Goal: Transaction & Acquisition: Purchase product/service

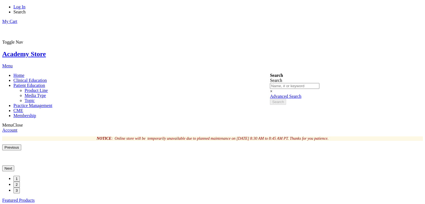
click at [45, 83] on span "Patient Education" at bounding box center [29, 85] width 32 height 5
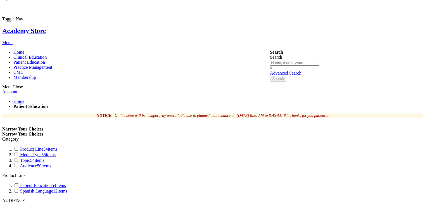
scroll to position [23, 0]
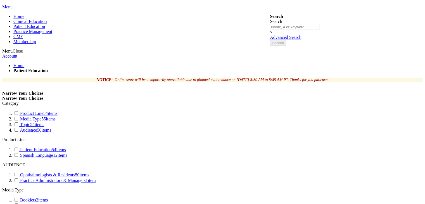
scroll to position [57, 0]
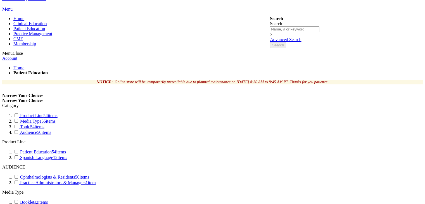
type input "2"
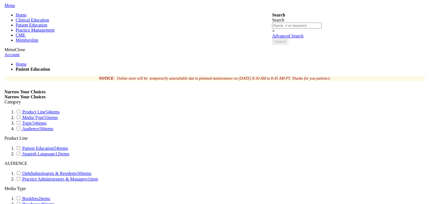
scroll to position [61, 0]
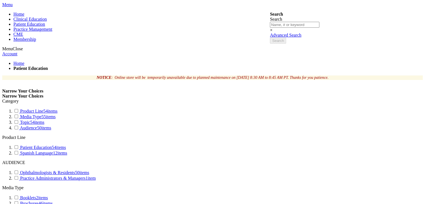
type input "2"
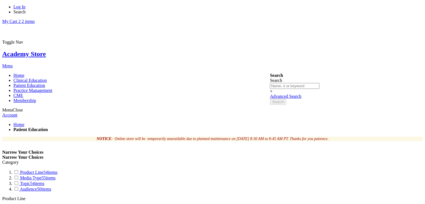
scroll to position [0, 0]
click at [35, 19] on link "My Cart 2 2 items" at bounding box center [18, 21] width 32 height 5
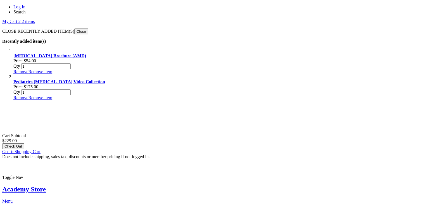
scroll to position [18, 0]
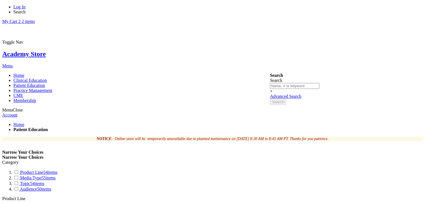
select select "name"
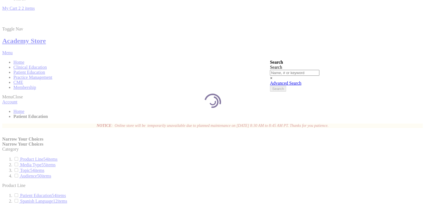
scroll to position [14, 0]
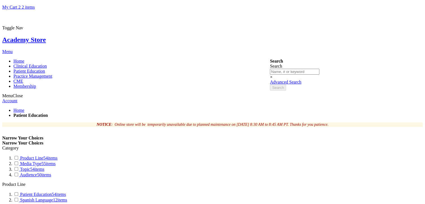
select select "name"
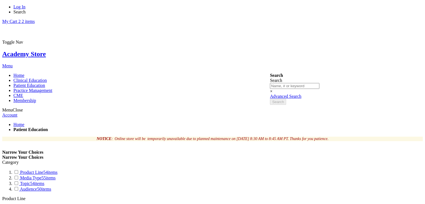
select select "price"
drag, startPoint x: 0, startPoint y: 0, endPoint x: 337, endPoint y: 119, distance: 357.8
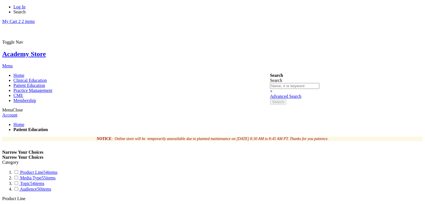
select select "price"
select select "newest_sort_date"
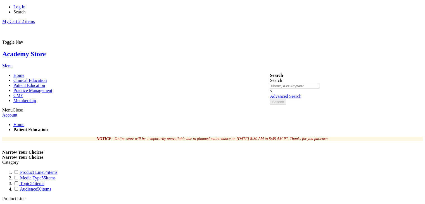
select select "newest_sort_date"
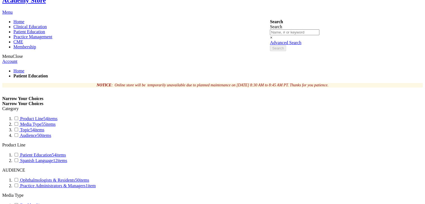
scroll to position [55, 0]
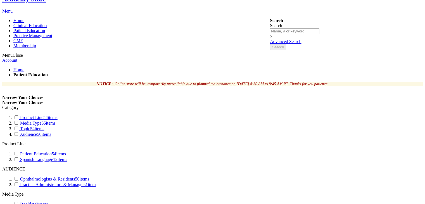
click at [67, 157] on link "Spanish Language 12 items" at bounding box center [40, 159] width 54 height 5
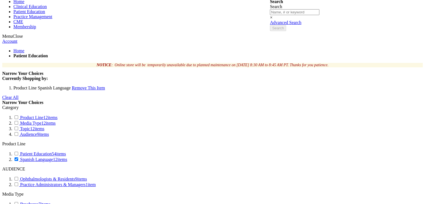
scroll to position [74, 0]
click at [67, 157] on link "Spanish Language 12 items" at bounding box center [40, 159] width 54 height 5
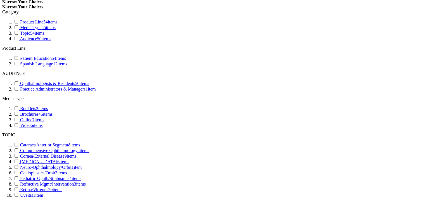
scroll to position [146, 0]
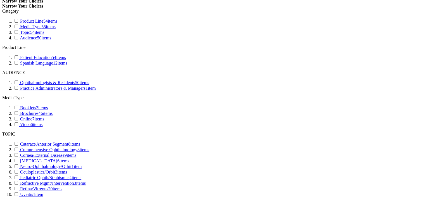
click at [80, 142] on link "Cataract/Anterior Segment 8 items" at bounding box center [46, 144] width 67 height 5
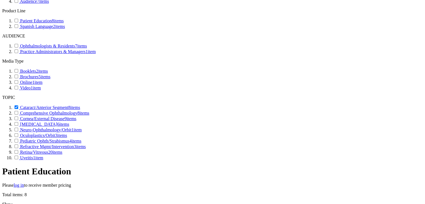
scroll to position [208, 0]
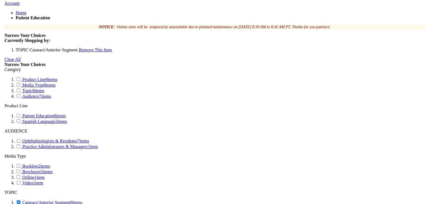
scroll to position [82, 0]
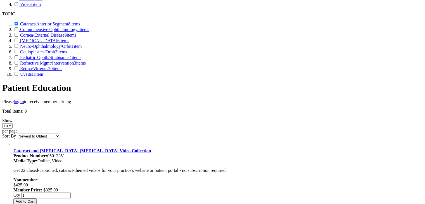
scroll to position [295, 0]
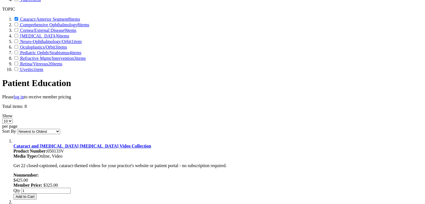
click at [86, 61] on link "Refractive Mgmt/Intervention 3 items" at bounding box center [49, 58] width 72 height 5
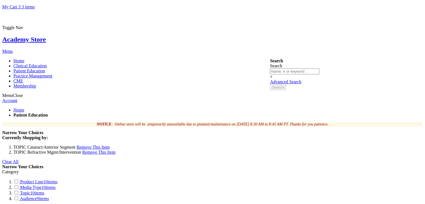
scroll to position [13, 0]
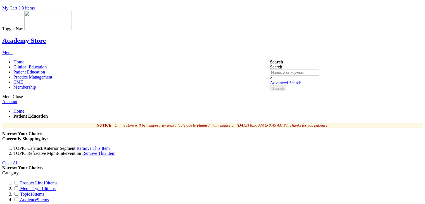
click at [94, 146] on span "Remove This Item" at bounding box center [93, 148] width 33 height 5
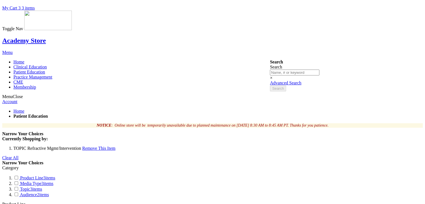
click at [103, 146] on span "Remove This Item" at bounding box center [98, 148] width 33 height 5
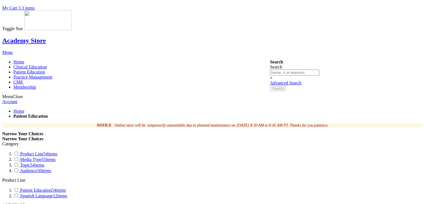
click at [46, 37] on link "Academy Store" at bounding box center [24, 40] width 44 height 7
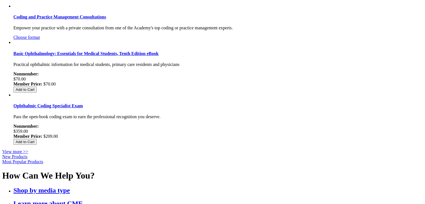
scroll to position [194, 0]
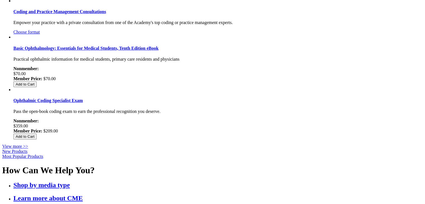
click at [27, 149] on link "New Products" at bounding box center [14, 151] width 25 height 5
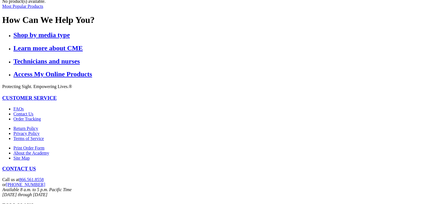
scroll to position [175, 0]
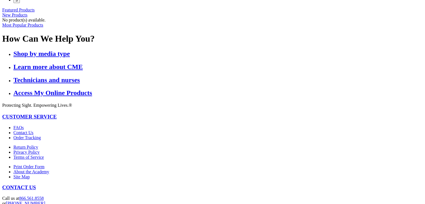
click at [43, 27] on link "Most Popular Products" at bounding box center [22, 25] width 41 height 5
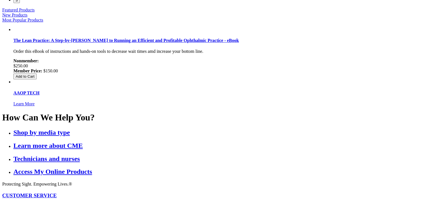
click at [35, 12] on link "Featured Products" at bounding box center [18, 10] width 32 height 5
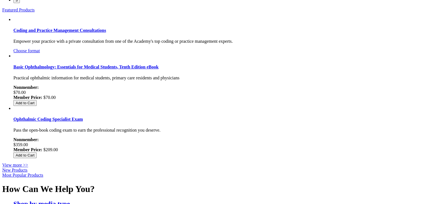
click at [27, 168] on link "New Products" at bounding box center [14, 170] width 25 height 5
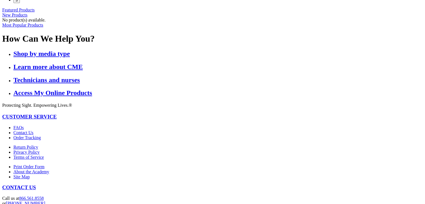
click at [27, 17] on link "New Products" at bounding box center [14, 15] width 25 height 5
click at [43, 27] on link "Most Popular Products" at bounding box center [22, 25] width 41 height 5
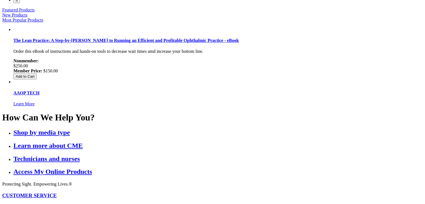
click at [27, 17] on link "New Products" at bounding box center [14, 15] width 25 height 5
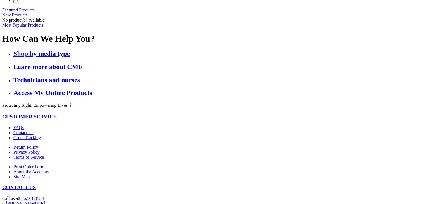
click at [27, 17] on link "New Products" at bounding box center [14, 15] width 25 height 5
click at [35, 12] on link "Featured Products" at bounding box center [18, 10] width 32 height 5
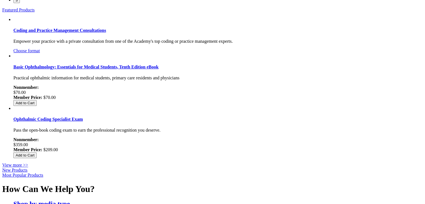
click at [27, 168] on link "New Products" at bounding box center [14, 170] width 25 height 5
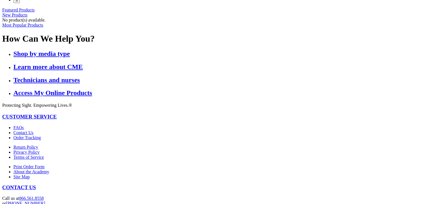
click at [43, 27] on link "Most Popular Products" at bounding box center [22, 25] width 41 height 5
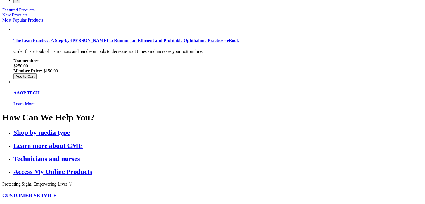
click at [27, 17] on link "New Products" at bounding box center [14, 15] width 25 height 5
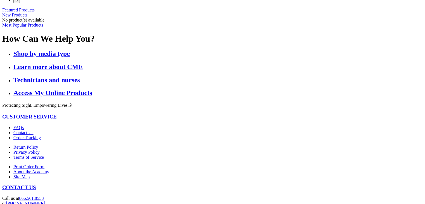
click at [35, 12] on link "Featured Products" at bounding box center [18, 10] width 32 height 5
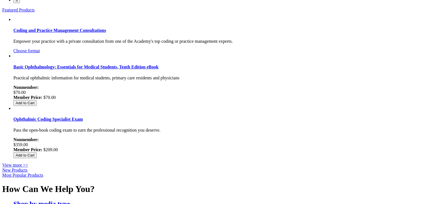
click at [27, 168] on link "New Products" at bounding box center [14, 170] width 25 height 5
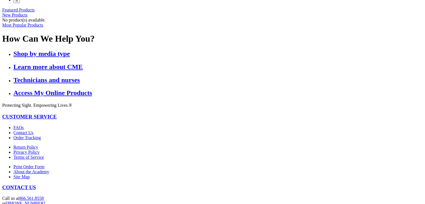
click at [43, 27] on link "Most Popular Products" at bounding box center [22, 25] width 41 height 5
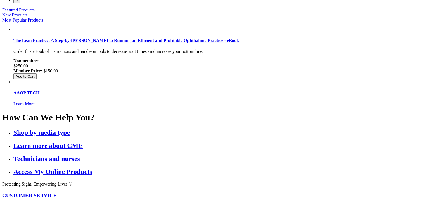
click at [27, 17] on link "New Products" at bounding box center [14, 15] width 25 height 5
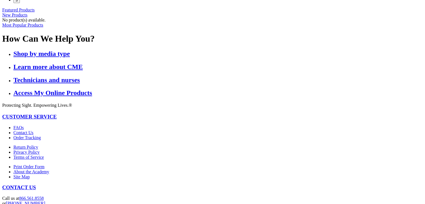
click at [35, 12] on link "Featured Products" at bounding box center [18, 10] width 32 height 5
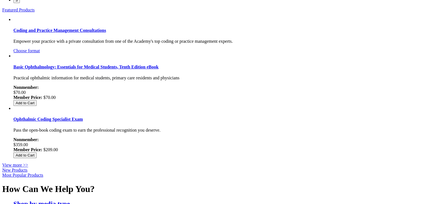
click at [27, 168] on link "New Products" at bounding box center [14, 170] width 25 height 5
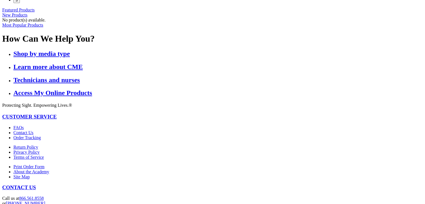
click at [43, 27] on link "Most Popular Products" at bounding box center [22, 25] width 41 height 5
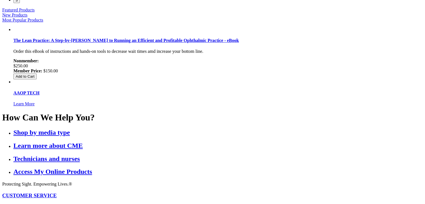
drag, startPoint x: 154, startPoint y: 43, endPoint x: 182, endPoint y: 38, distance: 28.1
click at [35, 12] on link "Featured Products" at bounding box center [18, 10] width 32 height 5
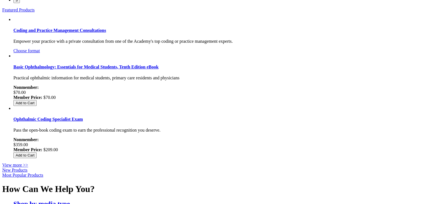
click at [27, 168] on link "New Products" at bounding box center [14, 170] width 25 height 5
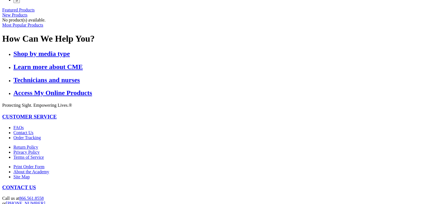
click at [27, 17] on link "New Products" at bounding box center [14, 15] width 25 height 5
click at [43, 27] on link "Most Popular Products" at bounding box center [22, 25] width 41 height 5
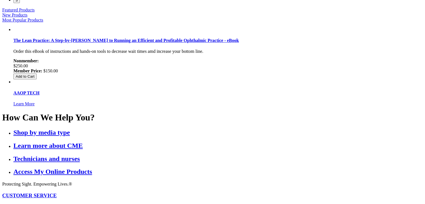
click at [27, 17] on link "New Products" at bounding box center [14, 15] width 25 height 5
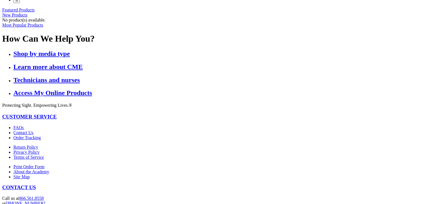
click at [35, 12] on link "Featured Products" at bounding box center [18, 10] width 32 height 5
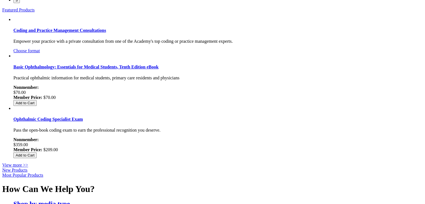
scroll to position [194, 0]
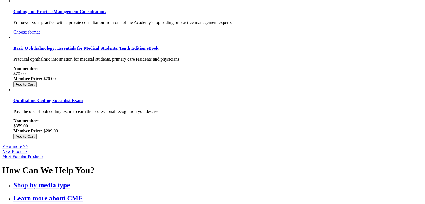
click at [70, 181] on link "Shop by media type" at bounding box center [41, 184] width 56 height 7
click at [83, 194] on link "Learn more about CME" at bounding box center [47, 197] width 69 height 7
click at [27, 149] on link "New Products" at bounding box center [14, 151] width 25 height 5
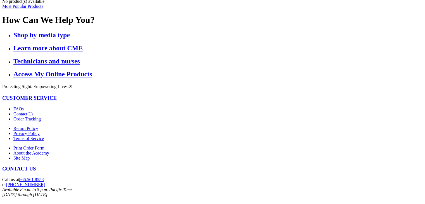
scroll to position [175, 0]
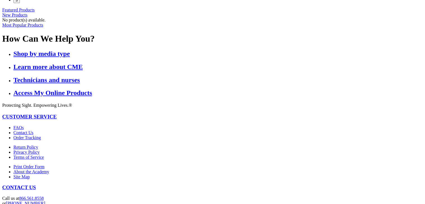
click at [43, 27] on link "Most Popular Products" at bounding box center [22, 25] width 41 height 5
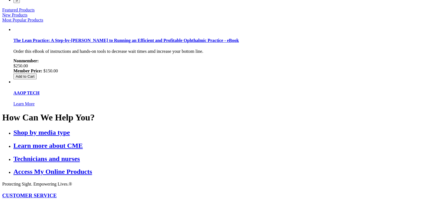
click at [27, 17] on link "New Products" at bounding box center [14, 15] width 25 height 5
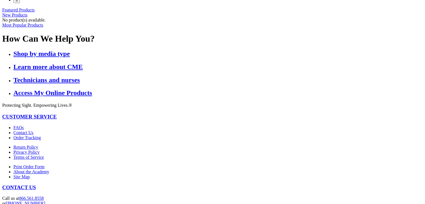
click at [35, 12] on link "Featured Products" at bounding box center [18, 10] width 32 height 5
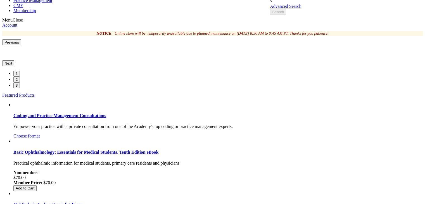
scroll to position [90, 0]
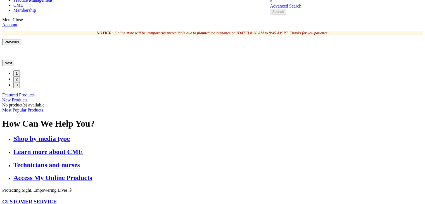
click at [43, 112] on link "Most Popular Products" at bounding box center [22, 110] width 41 height 5
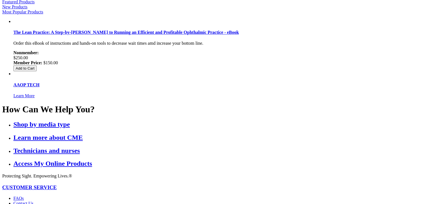
scroll to position [183, 0]
click at [27, 9] on link "New Products" at bounding box center [14, 6] width 25 height 5
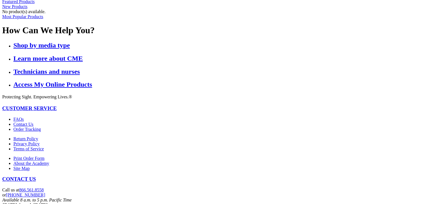
scroll to position [175, 0]
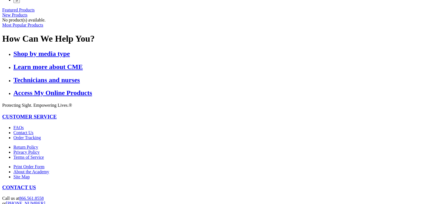
click at [35, 12] on link "Featured Products" at bounding box center [18, 10] width 32 height 5
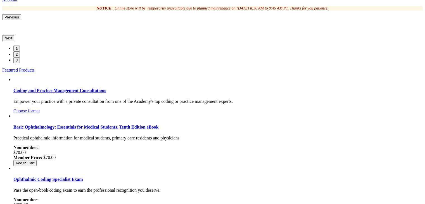
scroll to position [194, 0]
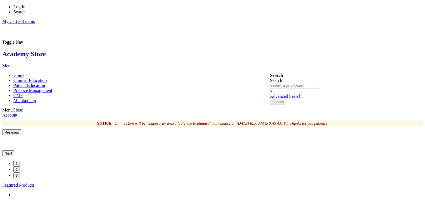
click at [26, 9] on span "Search" at bounding box center [19, 11] width 12 height 5
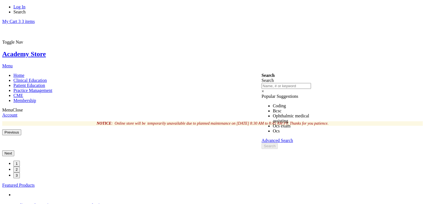
click at [23, 93] on span "CME" at bounding box center [18, 95] width 10 height 5
click at [36, 98] on span "Membership" at bounding box center [24, 100] width 23 height 5
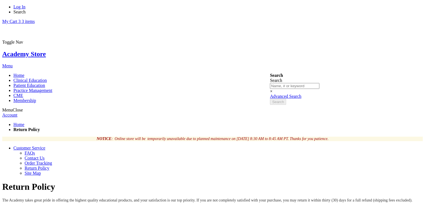
click at [35, 151] on link "FAQs" at bounding box center [30, 153] width 10 height 5
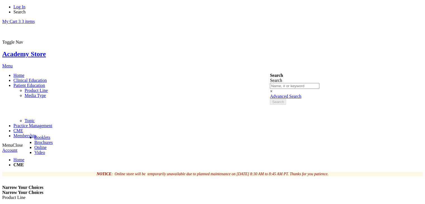
click at [36, 133] on link "Membership" at bounding box center [24, 135] width 23 height 5
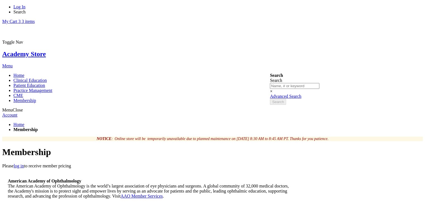
click at [24, 73] on link "Home" at bounding box center [18, 75] width 11 height 5
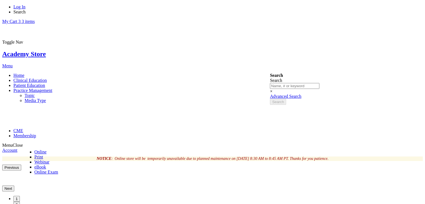
click at [47, 149] on link "Online" at bounding box center [40, 151] width 12 height 5
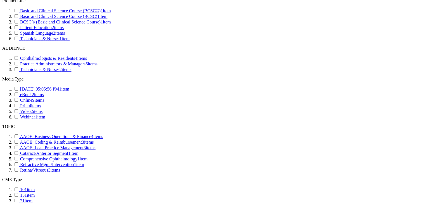
scroll to position [172, 0]
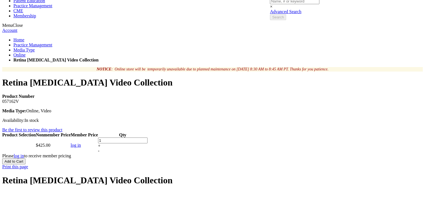
scroll to position [85, 0]
click at [25, 158] on button "Add to Cart" at bounding box center [13, 161] width 23 height 6
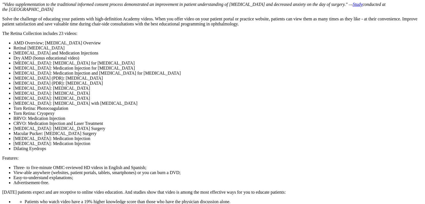
scroll to position [718, 0]
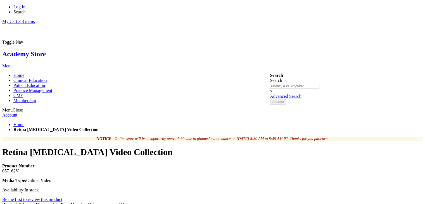
click at [343, 14] on ul "Log In Search" at bounding box center [212, 9] width 420 height 10
click at [35, 19] on link "My Cart 3 3 items" at bounding box center [18, 21] width 32 height 5
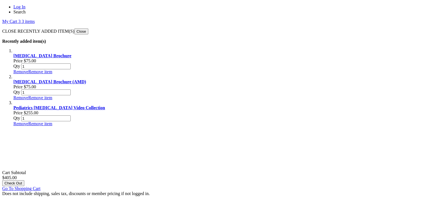
scroll to position [55, 0]
click at [52, 121] on link "Remove Remove item" at bounding box center [32, 123] width 39 height 5
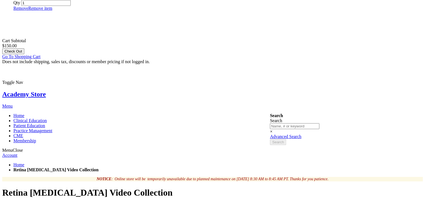
scroll to position [90, 0]
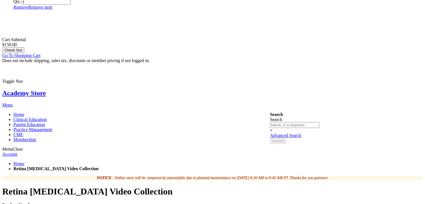
click at [40, 53] on span "Go To Shopping Cart" at bounding box center [21, 55] width 38 height 5
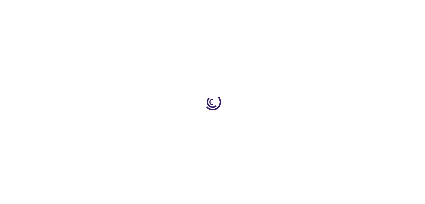
select select "US"
select select "41"
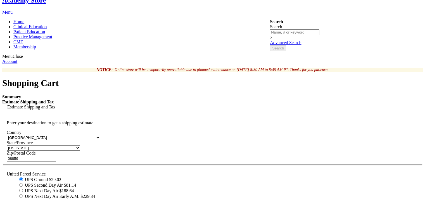
scroll to position [54, 0]
click at [23, 182] on input "UPS Second Day Air $81.14" at bounding box center [21, 184] width 4 height 4
radio input "true"
click at [23, 177] on input "UPS Ground $29.02" at bounding box center [21, 179] width 4 height 4
radio input "true"
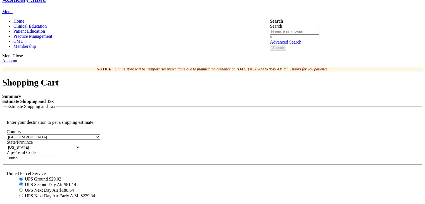
radio input "false"
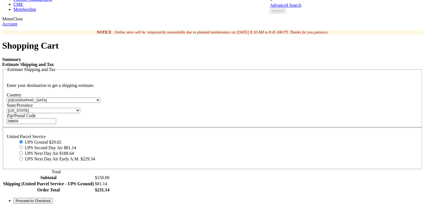
scroll to position [92, 0]
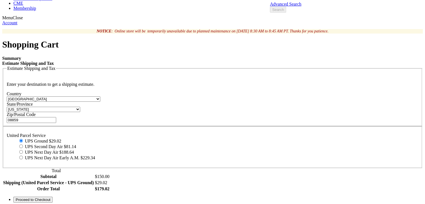
type input "2"
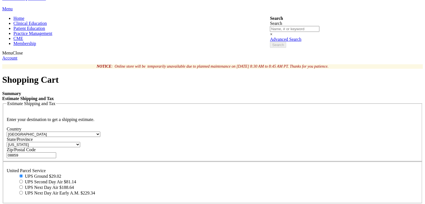
scroll to position [57, 0]
type input "2"
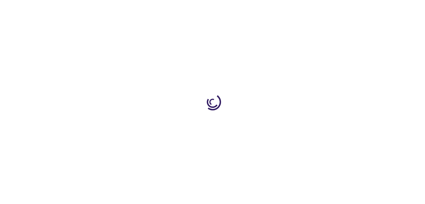
select select "US"
select select "41"
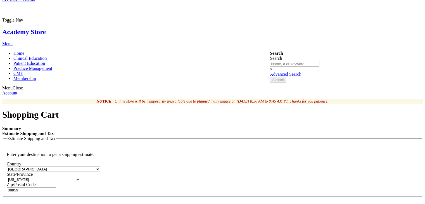
scroll to position [22, 0]
type input "1"
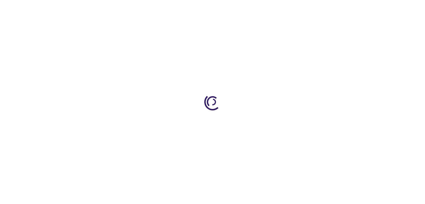
select select "US"
select select "41"
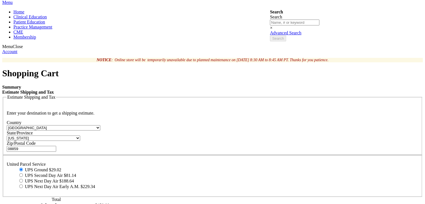
scroll to position [70, 0]
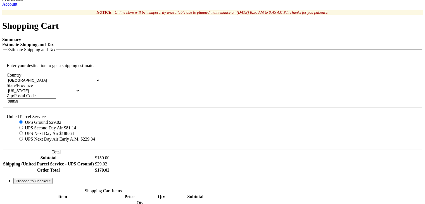
scroll to position [112, 0]
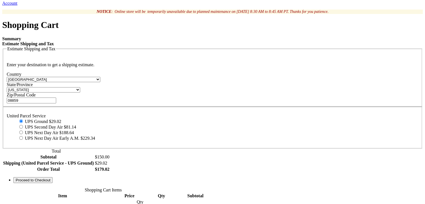
type input "2452"
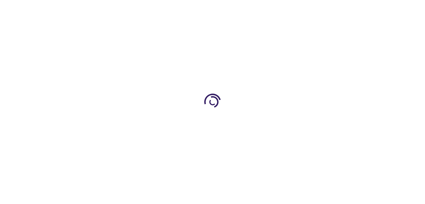
select select "US"
select select "41"
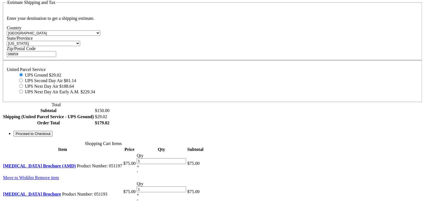
scroll to position [163, 0]
click at [50, 136] on span "Proceed to Checkout" at bounding box center [33, 134] width 35 height 4
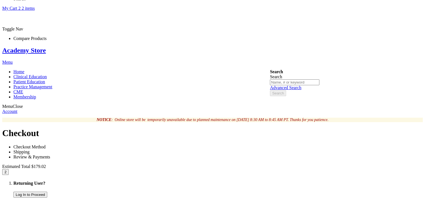
scroll to position [12, 0]
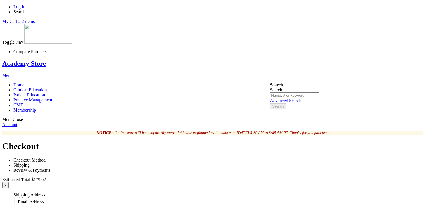
click at [67, 204] on input "Email Address" at bounding box center [42, 207] width 49 height 6
click at [67, 204] on input "akshay.subramaniam@ziffity.com" at bounding box center [42, 207] width 49 height 6
type input "akshay.subramaniam+QAtester@ziffity.com"
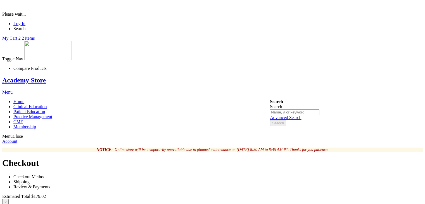
drag, startPoint x: 102, startPoint y: 150, endPoint x: 85, endPoint y: 150, distance: 17.3
click at [85, 17] on div "Please wait..." at bounding box center [212, 9] width 420 height 15
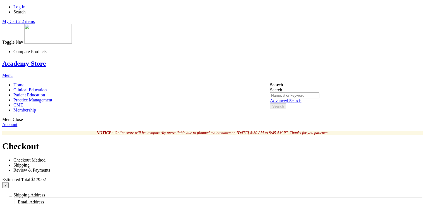
type input "Akshay"
type input "S"
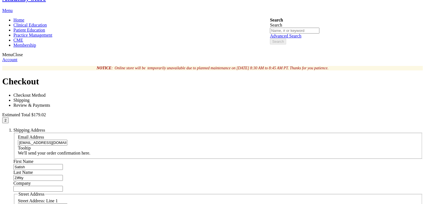
scroll to position [66, 0]
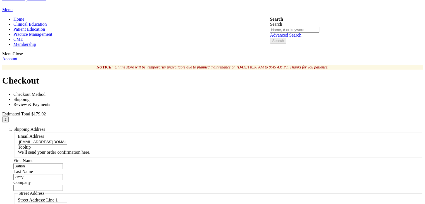
click at [63, 163] on input "Satish" at bounding box center [37, 166] width 49 height 6
type input "Akshay"
click at [63, 185] on input "Company" at bounding box center [37, 188] width 49 height 6
type input "Ziffity"
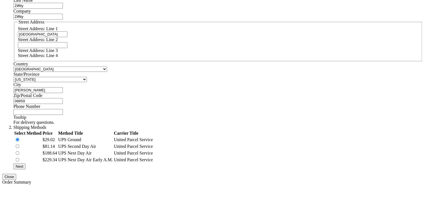
scroll to position [247, 0]
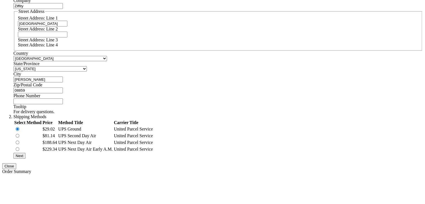
click at [51, 148] on div "Log In Search My Cart 2 2 items CLOSE RECENTLY ADDED ITEM(S) Close Recently add…" at bounding box center [212, 131] width 420 height 749
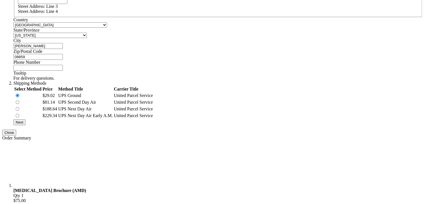
scroll to position [281, 0]
click span "Next"
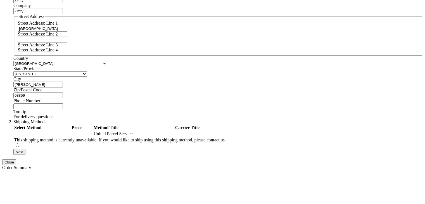
scroll to position [232, 0]
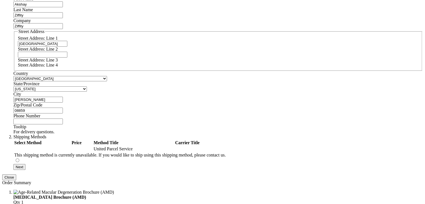
click select "Please select a region, state or province. Alabama Alaska American Samoa Arizon…"
click select "Afghanistan Åland Islands Albania Algeria American Samoa Andorra Angola Anguill…"
click fieldset "Street Address Street Address: Line 1 1st cross street Street Address: Line 2 S…"
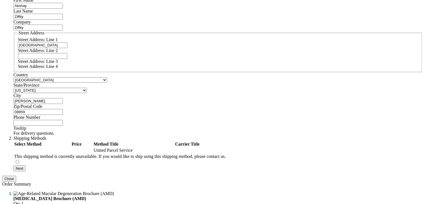
click input "1st cross street"
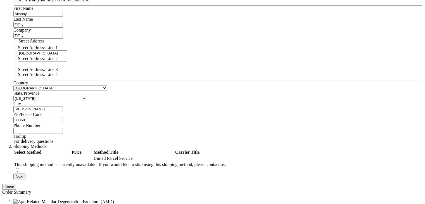
scroll to position [218, 0]
drag, startPoint x: 132, startPoint y: 7, endPoint x: 126, endPoint y: 9, distance: 6.4
click input "1st cross street"
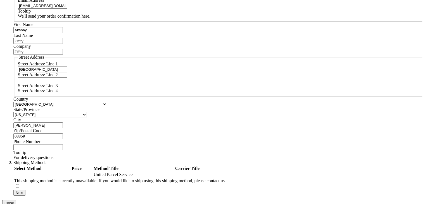
scroll to position [201, 0]
click select "Please select a region, state or province. Alabama Alaska American Samoa Arizon…"
select select "57"
click select "Please select a region, state or province. Alabama Alaska American Samoa Arizon…"
click div "Log In Search My Cart 2 2 items CLOSE RECENTLY ADDED ITEM(S) Close Recently add…"
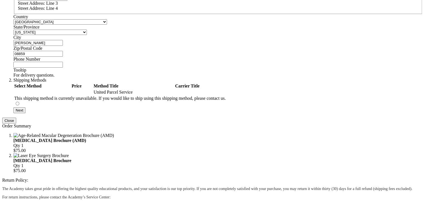
scroll to position [284, 0]
click div "Log In Search My Cart 2 2 items CLOSE RECENTLY ADDED ITEM(S) Close Recently add…"
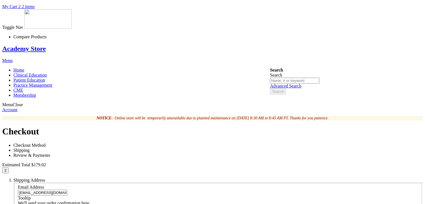
scroll to position [0, 0]
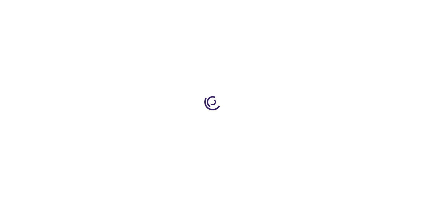
select select "US"
select select "57"
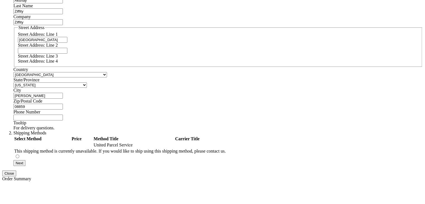
scroll to position [231, 0]
drag, startPoint x: 101, startPoint y: 91, endPoint x: 25, endPoint y: 95, distance: 75.5
click at [25, 95] on div "Log In Search My Cart 2 2 items CLOSE RECENTLY ADDED ITEM(S) Close Recently add…" at bounding box center [212, 144] width 420 height 740
type input "="
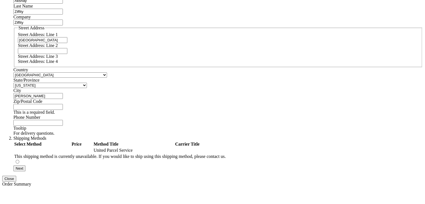
click at [63, 93] on input "[PERSON_NAME]" at bounding box center [37, 96] width 49 height 6
drag, startPoint x: 91, startPoint y: 72, endPoint x: 56, endPoint y: 73, distance: 34.9
click at [56, 73] on div "Log In Search My Cart 2 2 items CLOSE RECENTLY ADDED ITEM(S) Close Recently add…" at bounding box center [212, 146] width 420 height 745
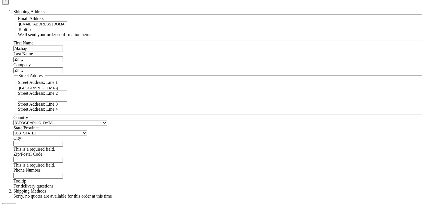
scroll to position [182, 0]
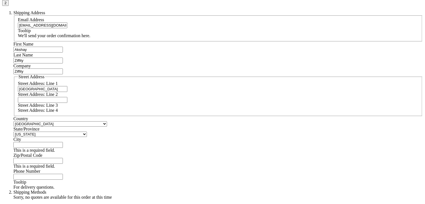
click at [67, 86] on input "[GEOGRAPHIC_DATA]" at bounding box center [42, 89] width 49 height 6
paste input "[STREET_ADDRESS]"
type input "[STREET_ADDRESS]"
click at [99, 137] on div "City This is a required field." at bounding box center [217, 145] width 409 height 16
click at [63, 142] on input "City" at bounding box center [37, 145] width 49 height 6
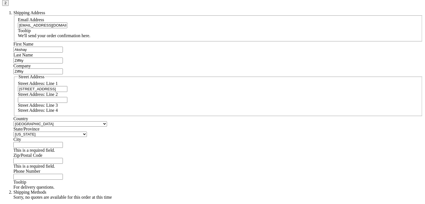
paste input "Highland Park"
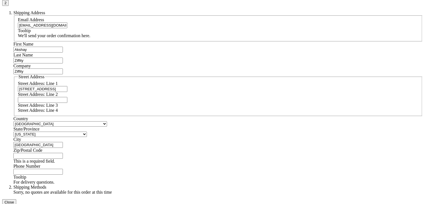
type input "Highland Park"
click at [87, 132] on select "Please select a region, state or province. Alabama Alaska American Samoa Arizon…" at bounding box center [49, 134] width 73 height 5
select select "41"
click at [73, 132] on select "Please select a region, state or province. Alabama Alaska American Samoa Arizon…" at bounding box center [49, 134] width 73 height 5
click at [63, 153] on input "Zip/Postal Code" at bounding box center [37, 156] width 49 height 6
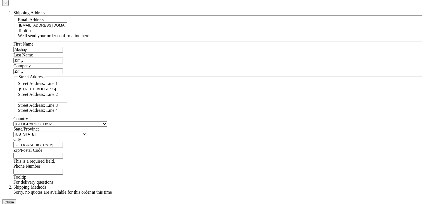
paste input "08904"
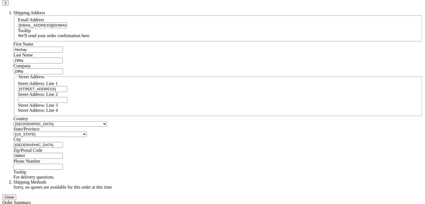
type input "08904"
click at [63, 164] on input "Phone Number" at bounding box center [37, 167] width 49 height 6
type input "3142988930"
click at [7, 150] on div "Log In Search My Cart 2 2 items CLOSE RECENTLY ADDED ITEM(S) Close Recently add…" at bounding box center [212, 179] width 420 height 715
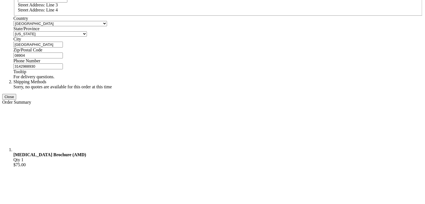
scroll to position [285, 0]
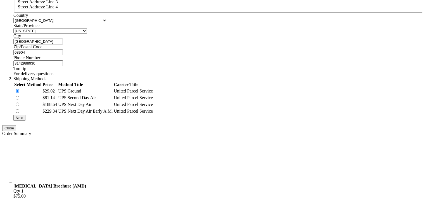
click at [23, 120] on span "Next" at bounding box center [20, 118] width 8 height 4
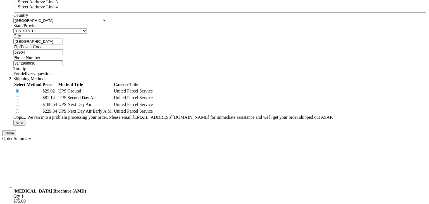
click at [42, 101] on td at bounding box center [28, 98] width 28 height 6
radio input "false"
radio input "true"
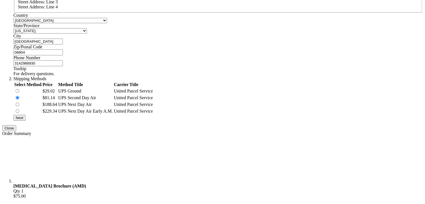
click at [23, 120] on span "Next" at bounding box center [20, 118] width 8 height 4
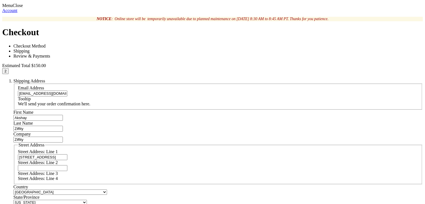
scroll to position [162, 0]
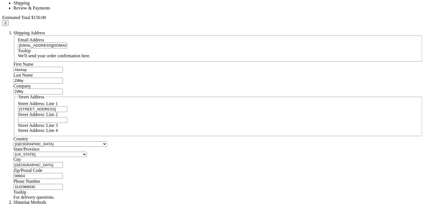
click at [67, 106] on input "95 Adamsville Road" at bounding box center [42, 109] width 49 height 6
drag, startPoint x: 128, startPoint y: 64, endPoint x: 104, endPoint y: 66, distance: 24.4
click at [104, 101] on div "Street Address: Line 1 95 Adamsville Road Street Address: Line 2 Street Address…" at bounding box center [218, 117] width 400 height 32
type input "9"
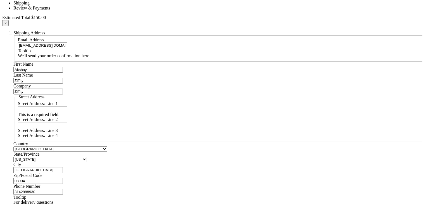
click at [63, 167] on input "Highland Park" at bounding box center [37, 170] width 49 height 6
click at [63, 183] on input "08904" at bounding box center [37, 186] width 49 height 6
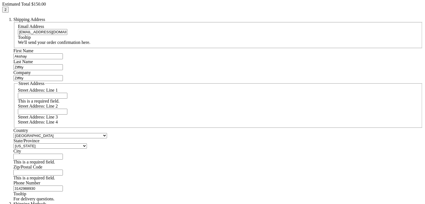
click at [63, 190] on input "3142988930" at bounding box center [37, 188] width 49 height 6
click at [67, 93] on input "Street Address: Line 1" at bounding box center [42, 96] width 49 height 6
paste input "541 Roosevelt Wilson Lane"
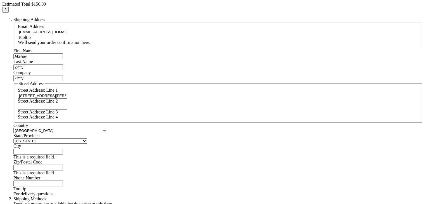
type input "541 Roosevelt Wilson Lane"
click at [93, 144] on div "City This is a required field." at bounding box center [217, 152] width 409 height 16
click at [63, 149] on input "City" at bounding box center [37, 152] width 49 height 6
paste input "Port Edward"
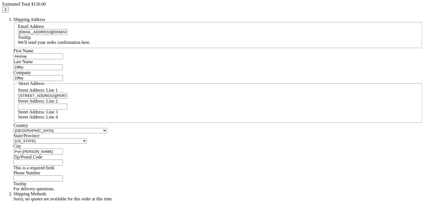
type input "Port Edwards"
click at [63, 159] on input "Zip/Postal Code" at bounding box center [37, 162] width 49 height 6
paste input "54469"
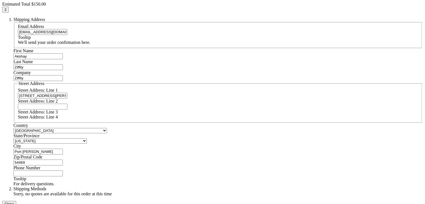
type input "54469"
click at [63, 170] on input "Phone Number" at bounding box center [37, 173] width 49 height 6
type input "3142988930"
click at [27, 146] on div "Log In Search My Cart 2 2 items CLOSE RECENTLY ADDED ITEM(S) Close Recently add…" at bounding box center [212, 186] width 420 height 715
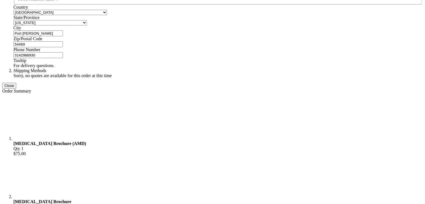
scroll to position [294, 0]
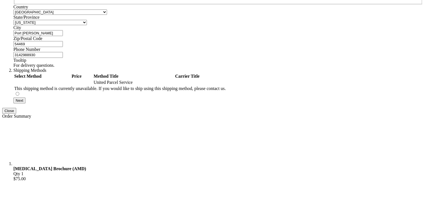
click at [87, 103] on div "Next" at bounding box center [217, 100] width 409 height 6
click at [23, 102] on span "Next" at bounding box center [20, 100] width 8 height 4
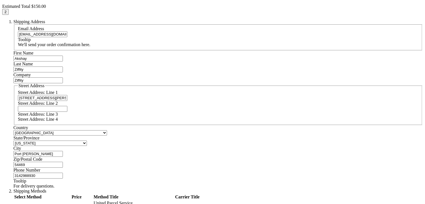
click at [67, 95] on input "541 Roosevelt Wilson Lane" at bounding box center [42, 98] width 49 height 6
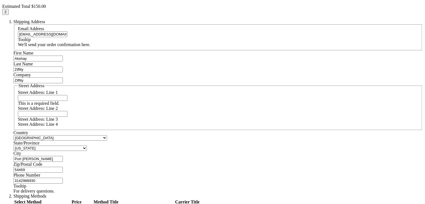
click at [63, 156] on input "Port Edwards" at bounding box center [37, 159] width 49 height 6
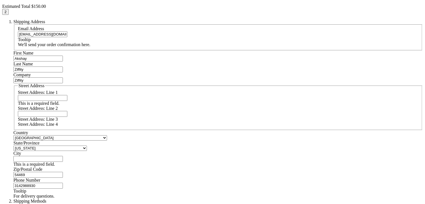
click at [63, 172] on input "54469" at bounding box center [37, 175] width 49 height 6
click at [63, 191] on input "3142988930" at bounding box center [37, 191] width 49 height 6
paste input "[STREET_ADDRESS][PERSON_NAME]"
type input "[STREET_ADDRESS][PERSON_NAME]"
click at [67, 95] on input "Street Address: Line 1" at bounding box center [42, 98] width 49 height 6
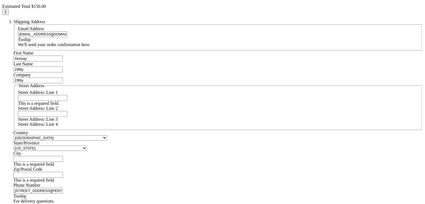
paste input "[STREET_ADDRESS][PERSON_NAME]"
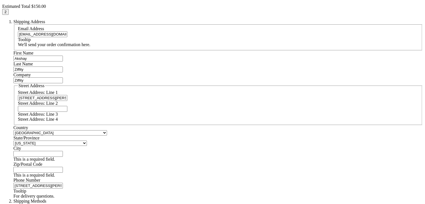
type input "[STREET_ADDRESS][PERSON_NAME]"
click at [121, 192] on ol "Returning User? Log In to Proceed New to aao.org? Check out as Guest OR Create …" at bounding box center [212, 113] width 420 height 189
click at [63, 186] on input "[STREET_ADDRESS][PERSON_NAME]" at bounding box center [37, 186] width 49 height 6
click at [63, 151] on input "City" at bounding box center [37, 154] width 49 height 6
paste input "Patchogu"
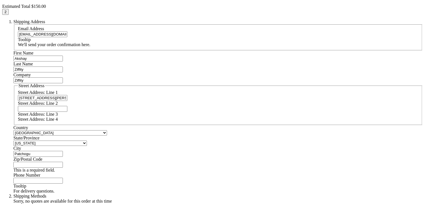
click at [63, 151] on input "Patchogu" at bounding box center [37, 154] width 49 height 6
type input "Patchogue"
click at [87, 140] on select "Please select a region, state or province. Alabama Alaska American Samoa Arizon…" at bounding box center [49, 142] width 73 height 5
select select "43"
click at [73, 140] on select "Please select a region, state or province. Alabama Alaska American Samoa Arizon…" at bounding box center [49, 142] width 73 height 5
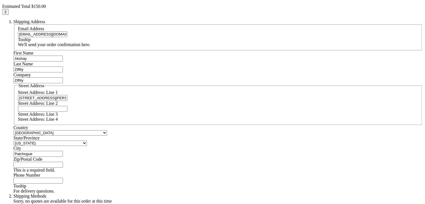
click at [63, 162] on input "Zip/Postal Code" at bounding box center [37, 165] width 49 height 6
paste input "11772"
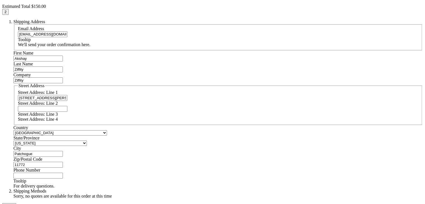
type input "11772"
click at [63, 177] on input "Phone Number" at bounding box center [37, 176] width 49 height 6
type input "3142988930"
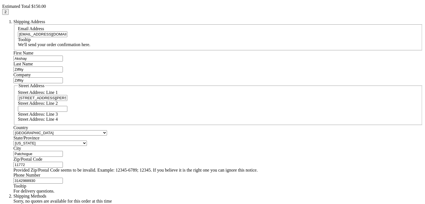
click at [46, 154] on div "Log In Search My Cart 2 2 items CLOSE RECENTLY ADDED ITEM(S) Close Recently add…" at bounding box center [212, 191] width 420 height 720
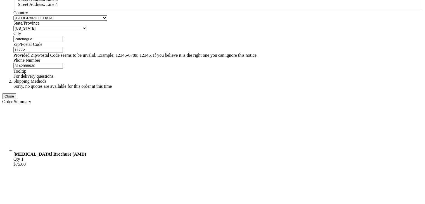
scroll to position [288, 0]
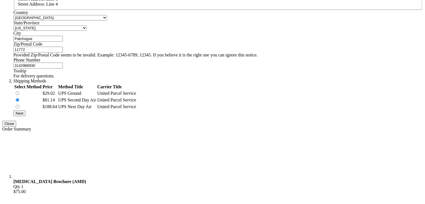
click at [25, 116] on button "Next" at bounding box center [19, 113] width 12 height 6
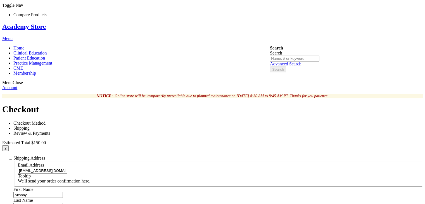
scroll to position [0, 0]
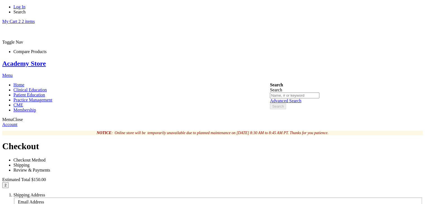
click at [46, 60] on link "Academy Store" at bounding box center [24, 63] width 44 height 7
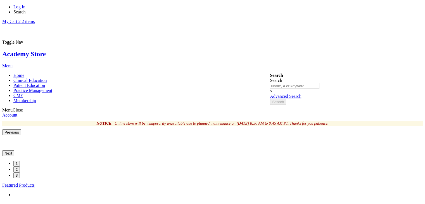
click at [35, 19] on link "My Cart 2 2 items" at bounding box center [18, 21] width 32 height 5
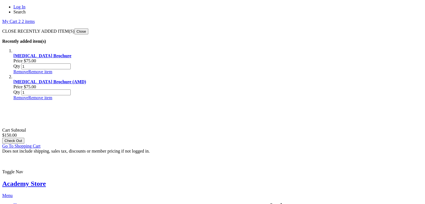
click at [24, 138] on button "Check Out" at bounding box center [13, 141] width 22 height 6
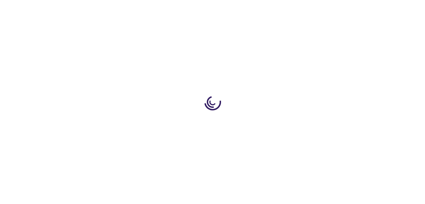
select select "US"
select select "43"
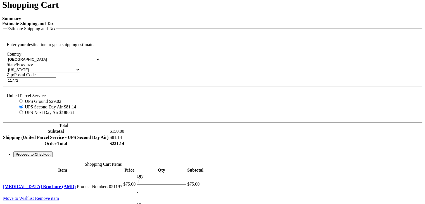
scroll to position [133, 0]
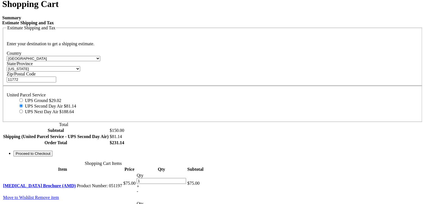
click at [50, 156] on span "Proceed to Checkout" at bounding box center [33, 153] width 35 height 4
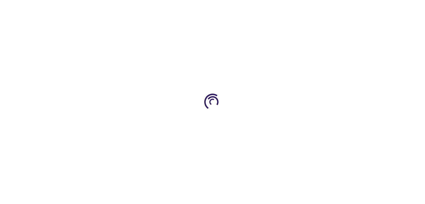
scroll to position [95, 0]
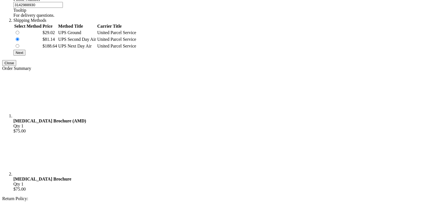
scroll to position [356, 0]
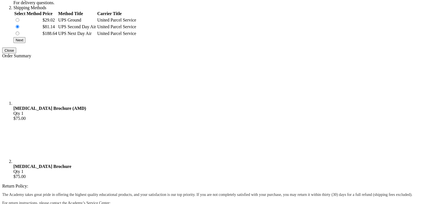
click at [23, 42] on span "Next" at bounding box center [20, 40] width 8 height 4
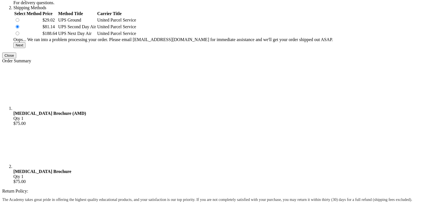
click at [42, 23] on td at bounding box center [28, 20] width 28 height 6
radio input "true"
radio input "false"
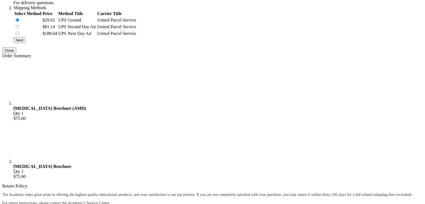
click at [23, 42] on span "Next" at bounding box center [20, 40] width 8 height 4
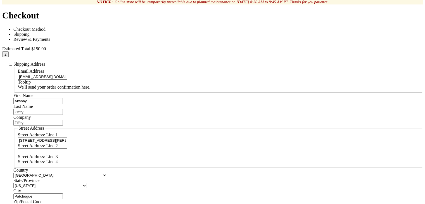
scroll to position [0, 0]
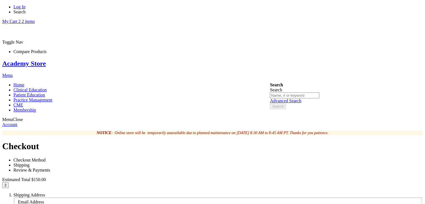
click at [233, 60] on div "Academy Store" at bounding box center [212, 64] width 420 height 8
click at [46, 60] on link "Academy Store" at bounding box center [24, 63] width 44 height 7
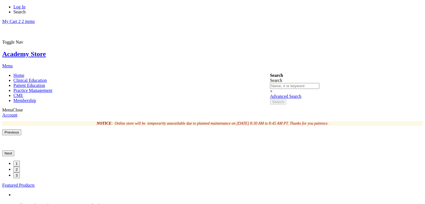
click at [25, 8] on link "Log In" at bounding box center [19, 6] width 12 height 5
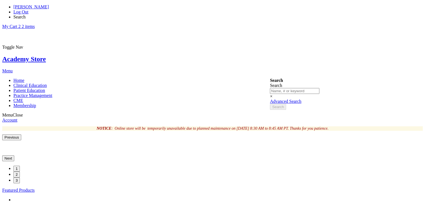
click at [35, 24] on link "My Cart 2 2 items" at bounding box center [18, 26] width 32 height 5
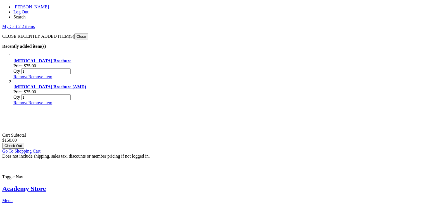
click at [24, 143] on button "Check Out" at bounding box center [13, 146] width 22 height 6
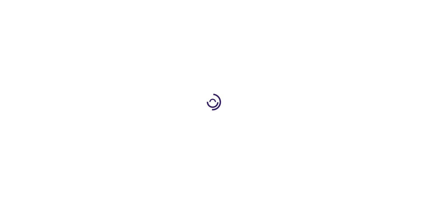
select select "US"
select select "43"
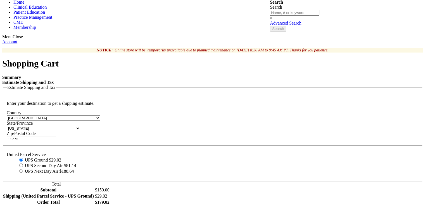
scroll to position [135, 0]
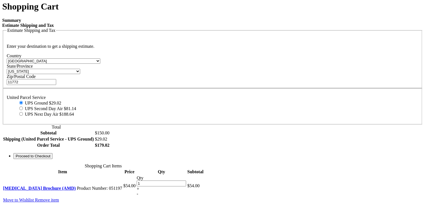
click at [311, 157] on div "Summary Estimate Shipping and Tax Estimate Shipping and Tax Enter your destinat…" at bounding box center [212, 88] width 420 height 141
click at [52, 159] on button "Proceed to Checkout" at bounding box center [32, 156] width 39 height 6
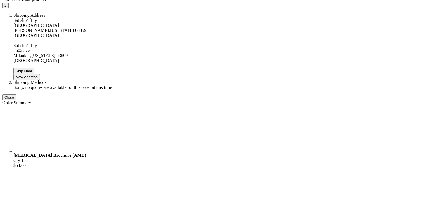
scroll to position [183, 0]
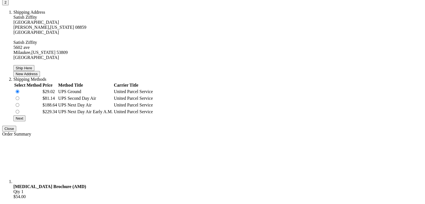
click at [23, 116] on span "Next" at bounding box center [20, 118] width 8 height 4
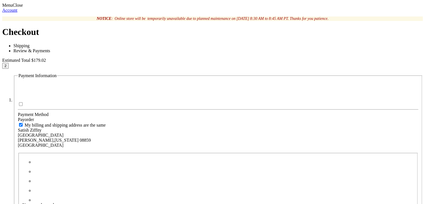
scroll to position [120, 0]
type input "satish"
type input "[CREDIT_CARD_NUMBER]"
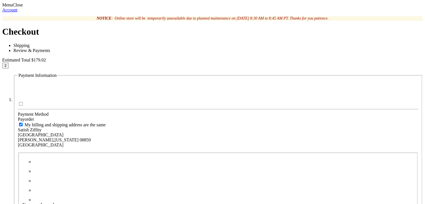
select select "12"
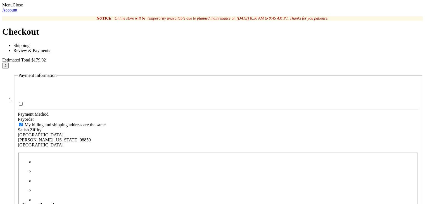
select select "2030"
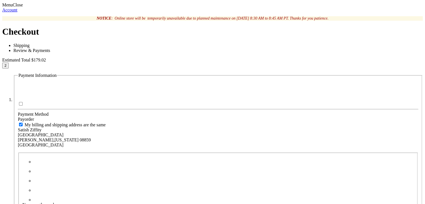
type input "123"
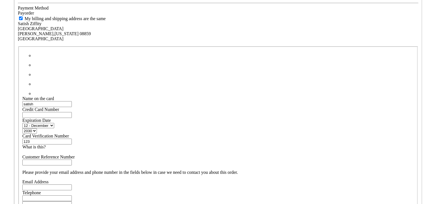
scroll to position [236, 0]
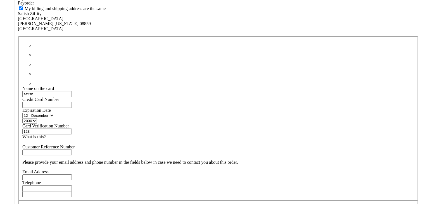
click at [72, 174] on input "Email Address" at bounding box center [46, 177] width 49 height 6
type input "akshay.subramaniam@ziffity.com"
click at [72, 185] on input "Telephone" at bounding box center [46, 188] width 49 height 6
type input "3142988930"
click at [67, 143] on div "Satish Ziffity Log Out Search My Cart 2 2 items CLOSE RECENTLY ADDED ITEM(S) Cl…" at bounding box center [212, 196] width 420 height 855
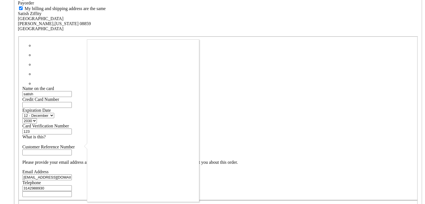
checkbox input "true"
click at [42, 204] on button "Place Order" at bounding box center [30, 209] width 24 height 6
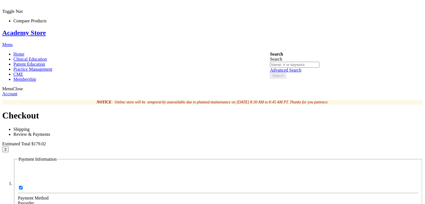
scroll to position [52, 0]
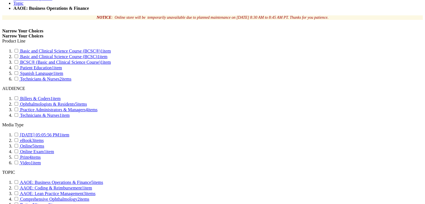
scroll to position [157, 0]
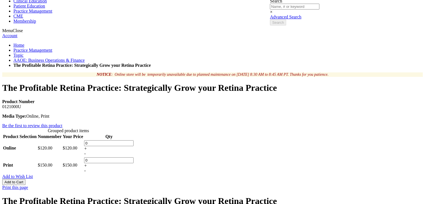
scroll to position [86, 0]
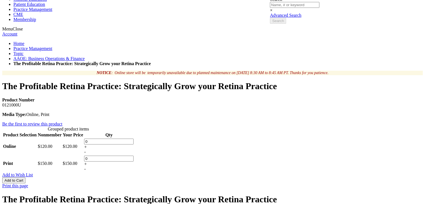
click at [133, 144] on div "+" at bounding box center [108, 146] width 49 height 5
type input "1"
click at [134, 155] on td "0 + -" at bounding box center [109, 163] width 50 height 16
click at [133, 161] on div "+" at bounding box center [108, 163] width 49 height 5
type input "1"
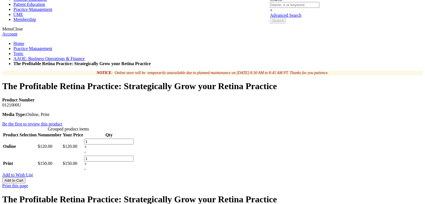
click at [25, 177] on button "Add to Cart" at bounding box center [13, 180] width 23 height 6
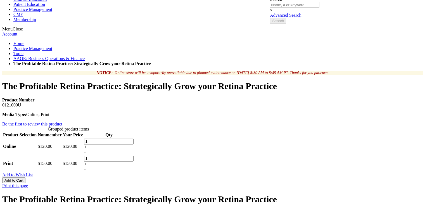
click at [236, 172] on div "Add to Wish List" at bounding box center [212, 174] width 420 height 5
click at [33, 172] on span "Add to Wish List" at bounding box center [17, 174] width 31 height 5
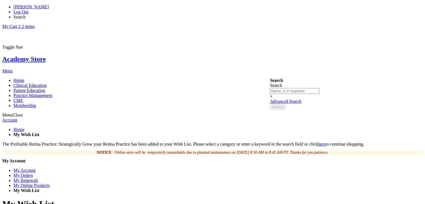
click at [35, 24] on link "My Cart 2 2 items" at bounding box center [18, 26] width 32 height 5
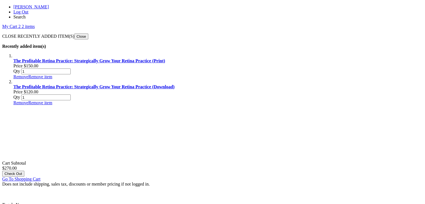
click at [26, 15] on span "Search" at bounding box center [19, 17] width 12 height 5
click at [88, 34] on button "Close" at bounding box center [81, 37] width 14 height 6
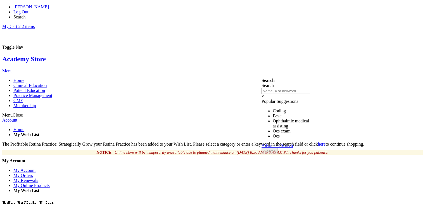
type input "Ophthalmic medical assisting"
click at [294, 118] on link "Ophthalmic medical assisting" at bounding box center [291, 123] width 36 height 10
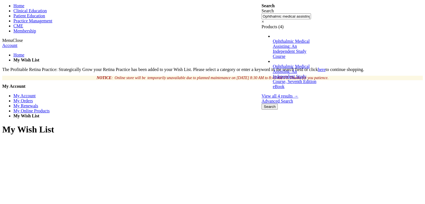
scroll to position [76, 0]
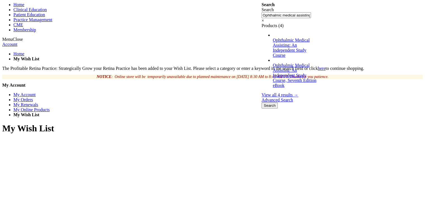
click at [298, 92] on link "View all 4 results →" at bounding box center [279, 94] width 37 height 5
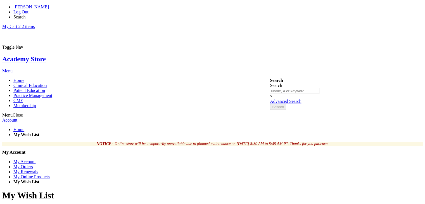
click at [26, 15] on span "Search" at bounding box center [19, 17] width 12 height 5
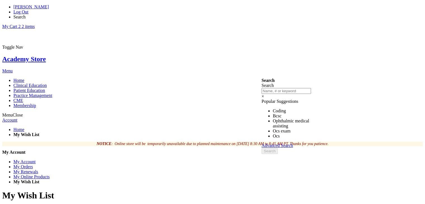
type input "Ophthalmic medical assisting"
click at [276, 118] on link "Ophthalmic medical assisting" at bounding box center [291, 123] width 36 height 10
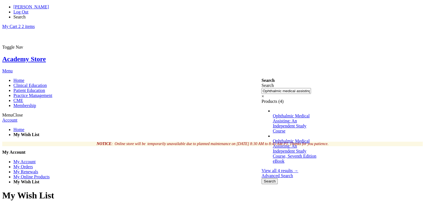
click at [299, 138] on link "Ophthalmic Medical Assisting : An Independent Study Course, Seventh Edition eBo…" at bounding box center [295, 150] width 44 height 25
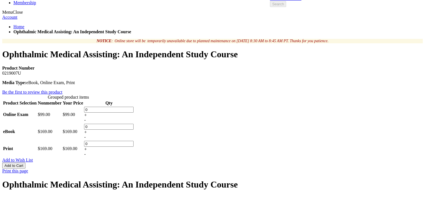
scroll to position [113, 0]
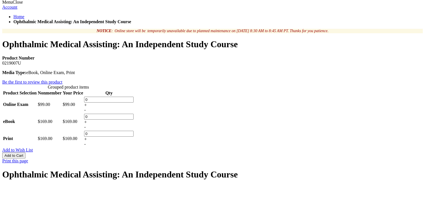
click at [134, 96] on td "0 + -" at bounding box center [109, 104] width 50 height 16
click at [133, 102] on div "+" at bounding box center [108, 104] width 49 height 5
type input "1"
click at [134, 113] on td "0 + -" at bounding box center [109, 121] width 50 height 16
click at [133, 120] on div "+" at bounding box center [108, 122] width 49 height 5
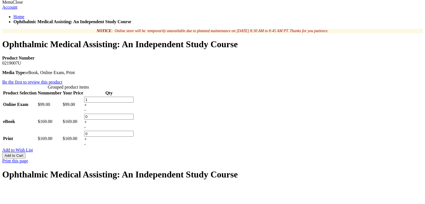
type input "1"
click at [133, 137] on div "+" at bounding box center [108, 139] width 49 height 5
type input "1"
click at [25, 152] on button "Add to Cart" at bounding box center [13, 155] width 23 height 6
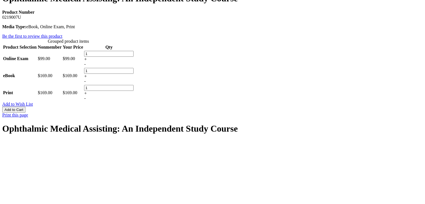
scroll to position [176, 0]
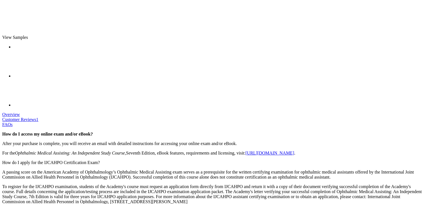
scroll to position [404, 0]
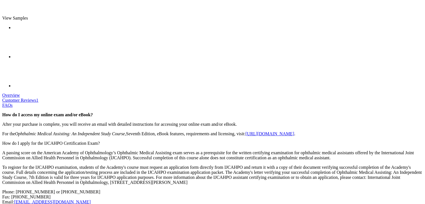
scroll to position [422, 0]
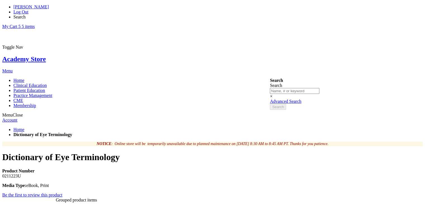
click at [35, 24] on link "My Cart 5 5 items" at bounding box center [18, 26] width 32 height 5
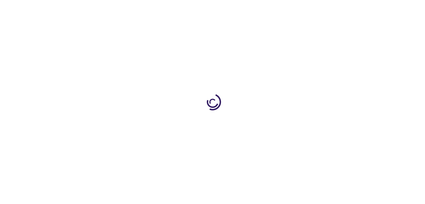
select select "US"
select select "41"
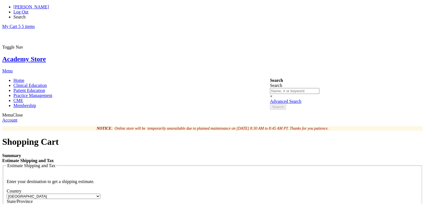
click at [278, 9] on li "[PERSON_NAME]" at bounding box center [217, 6] width 409 height 5
click at [49, 9] on span "[PERSON_NAME]" at bounding box center [30, 6] width 35 height 5
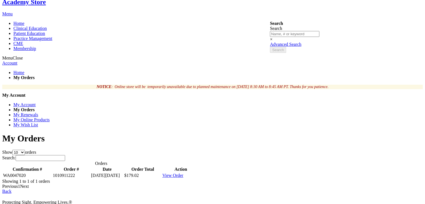
scroll to position [57, 0]
click at [38, 112] on link "My Renewals" at bounding box center [25, 114] width 25 height 5
click at [50, 117] on link "My Online Products" at bounding box center [31, 119] width 36 height 5
click at [38, 122] on link "My Wish List" at bounding box center [25, 124] width 25 height 5
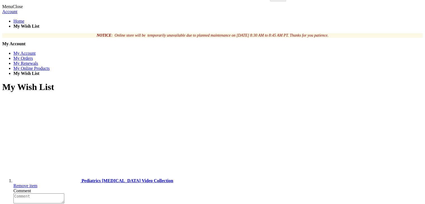
scroll to position [269, 0]
